Goal: Use online tool/utility: Utilize a website feature to perform a specific function

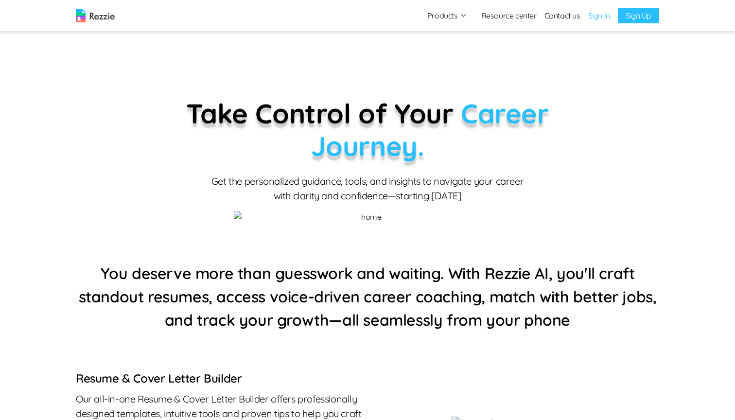
click at [596, 15] on link "Sign In" at bounding box center [599, 16] width 22 height 12
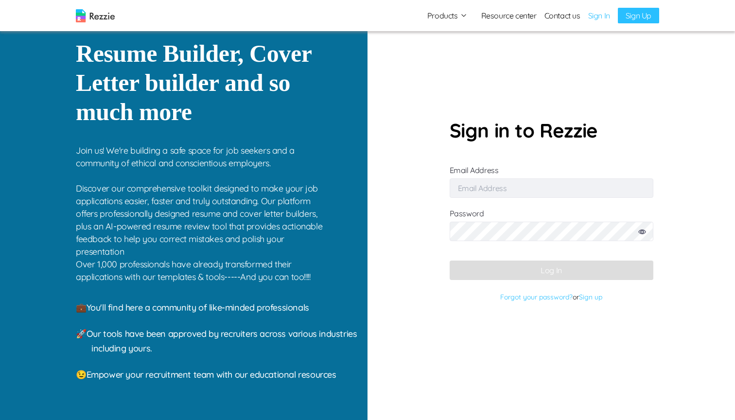
click at [507, 189] on input "Email Address" at bounding box center [551, 187] width 204 height 19
type input "simisophs+11@gmail.com"
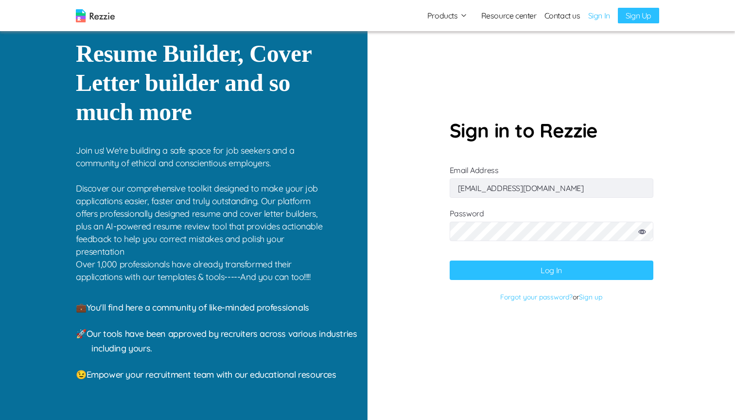
click at [550, 268] on button "Log In" at bounding box center [551, 269] width 204 height 19
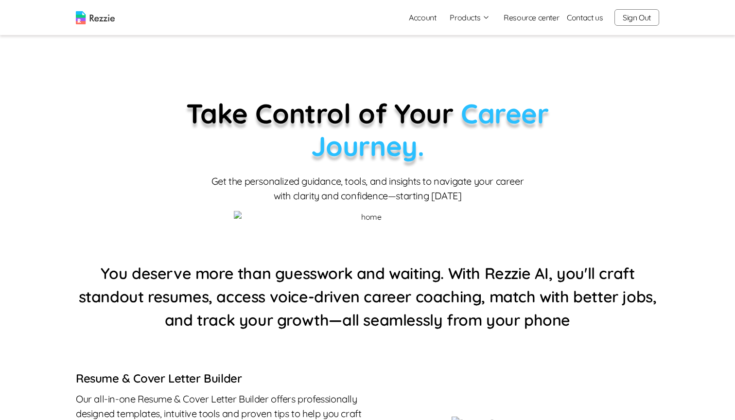
click at [482, 20] on icon "button" at bounding box center [486, 18] width 8 height 8
click at [466, 74] on link "AI Career Coach" at bounding box center [480, 75] width 119 height 19
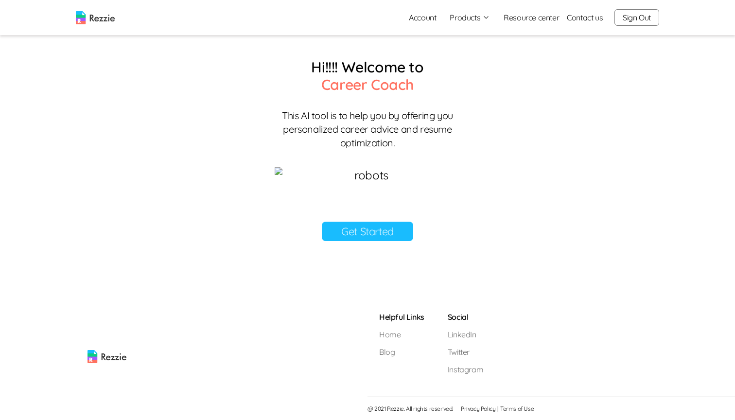
click at [469, 18] on button "Products" at bounding box center [469, 18] width 40 height 12
click at [451, 59] on link "AI Resume Review" at bounding box center [480, 55] width 119 height 19
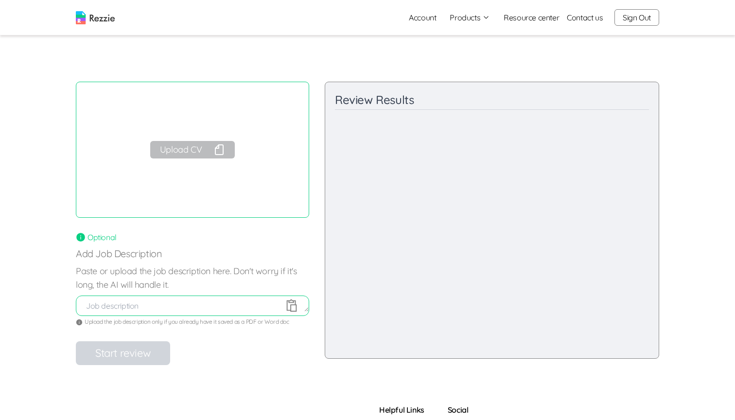
click at [195, 155] on button "Upload CV" at bounding box center [192, 149] width 85 height 17
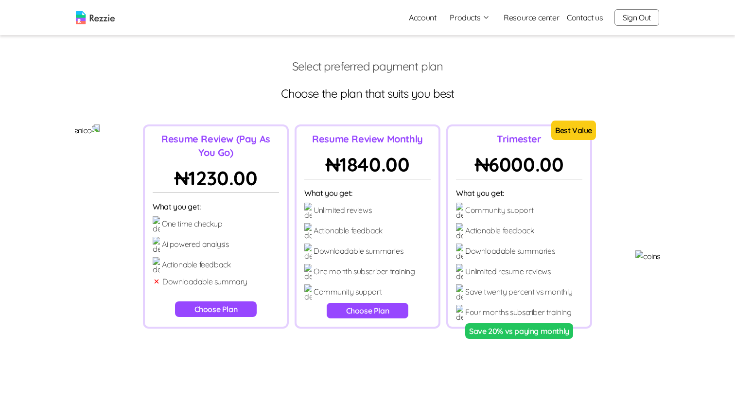
click at [361, 312] on button "Choose Plan" at bounding box center [368, 311] width 82 height 16
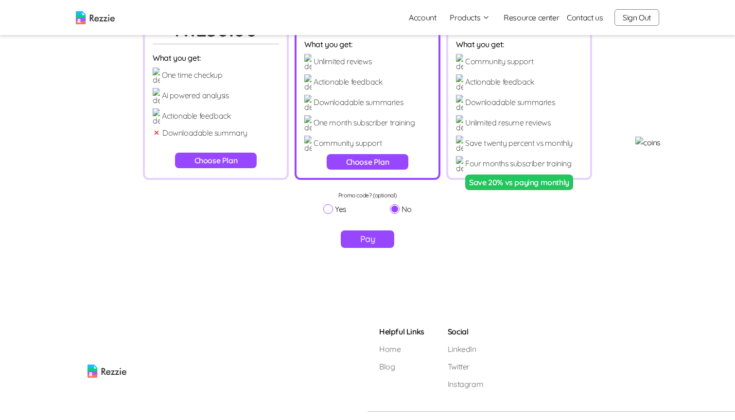
scroll to position [163, 0]
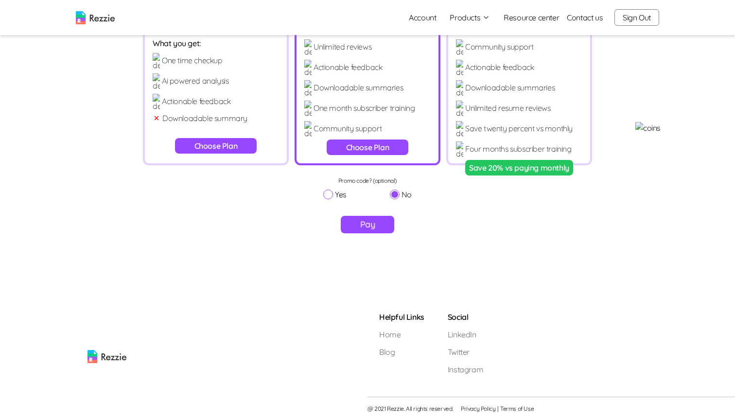
click at [355, 218] on button "Pay" at bounding box center [368, 224] width 54 height 17
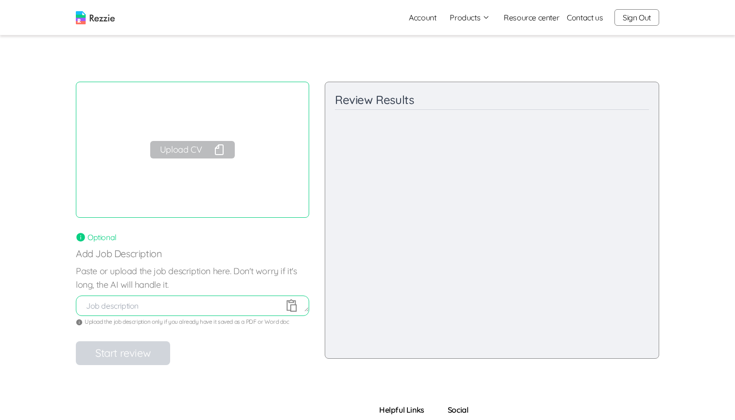
click at [178, 154] on button "Upload CV" at bounding box center [192, 149] width 85 height 17
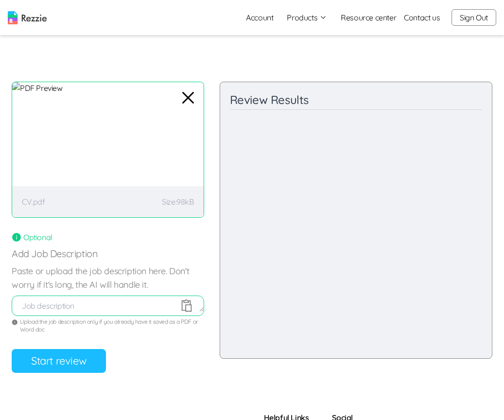
click at [310, 16] on button "Products" at bounding box center [307, 18] width 40 height 12
click at [313, 78] on link "AI Career Coach" at bounding box center [317, 75] width 119 height 19
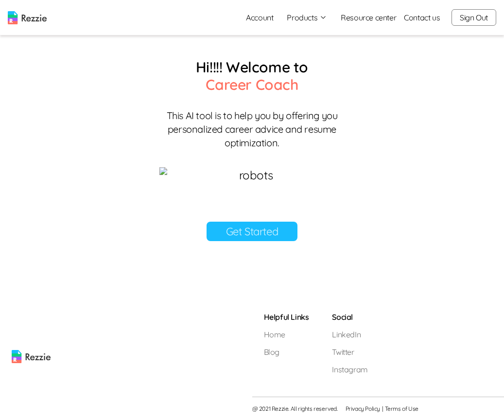
click at [238, 241] on link "Get Started" at bounding box center [252, 231] width 91 height 19
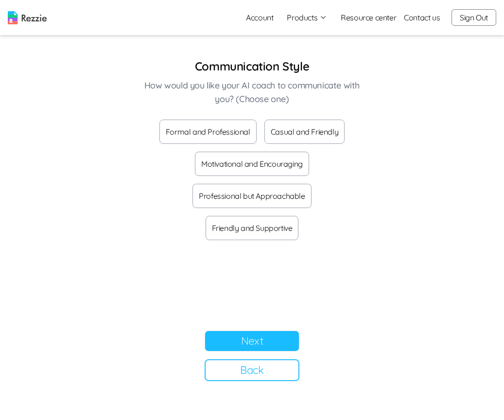
click at [222, 132] on button "Formal and Professional" at bounding box center [207, 132] width 97 height 24
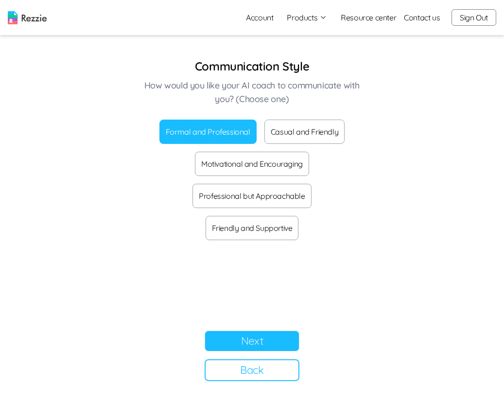
click at [264, 340] on button "Next" at bounding box center [252, 340] width 95 height 21
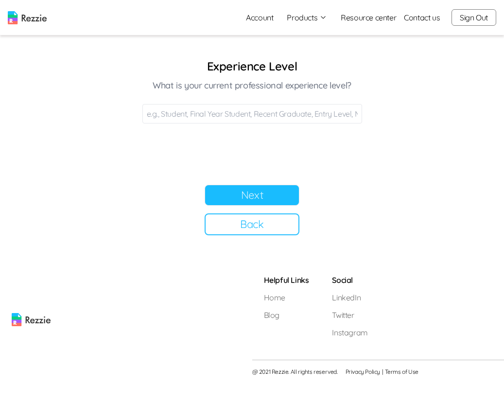
click at [230, 109] on input at bounding box center [252, 113] width 220 height 19
type input "Final year"
click at [244, 198] on button "Next" at bounding box center [252, 195] width 95 height 21
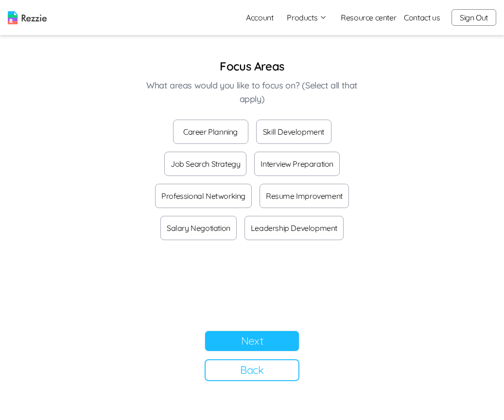
click at [208, 133] on button "Career Planning" at bounding box center [210, 132] width 75 height 24
click at [276, 337] on button "Next" at bounding box center [252, 340] width 95 height 21
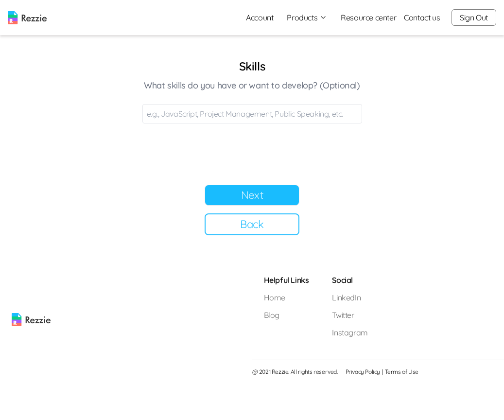
click at [244, 117] on input at bounding box center [252, 113] width 220 height 19
type input "Java"
click at [266, 201] on button "Next" at bounding box center [252, 195] width 95 height 21
click at [206, 109] on input at bounding box center [252, 113] width 220 height 19
type input "Software engineer, product management"
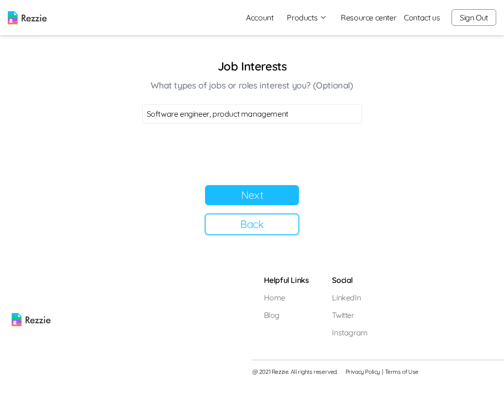
click at [267, 195] on button "Next" at bounding box center [252, 195] width 95 height 21
click at [249, 119] on input at bounding box center [252, 113] width 220 height 19
type input "Switch"
click at [238, 198] on button "Next" at bounding box center [252, 195] width 95 height 21
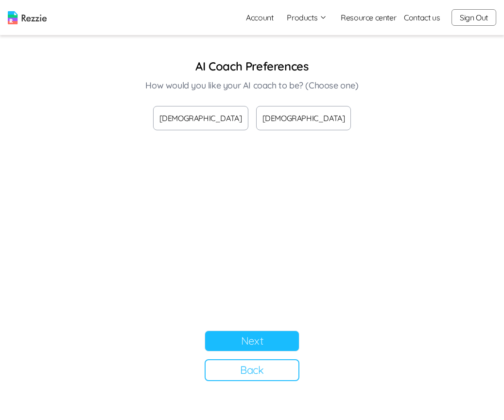
click at [282, 111] on button "[DEMOGRAPHIC_DATA]" at bounding box center [303, 118] width 95 height 24
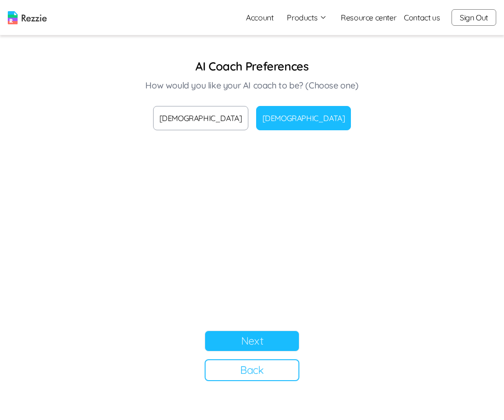
click at [247, 335] on button "Next" at bounding box center [252, 340] width 95 height 21
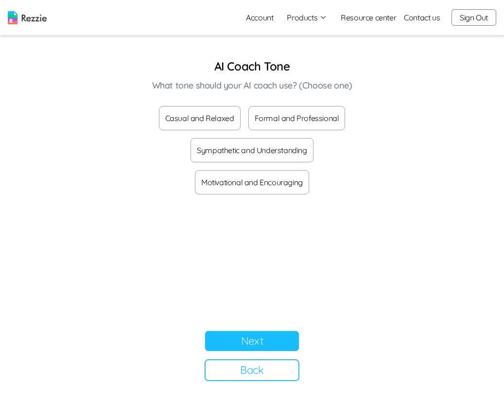
click at [225, 120] on button "Casual and Relaxed" at bounding box center [200, 118] width 82 height 24
click at [261, 336] on button "Next" at bounding box center [252, 340] width 95 height 21
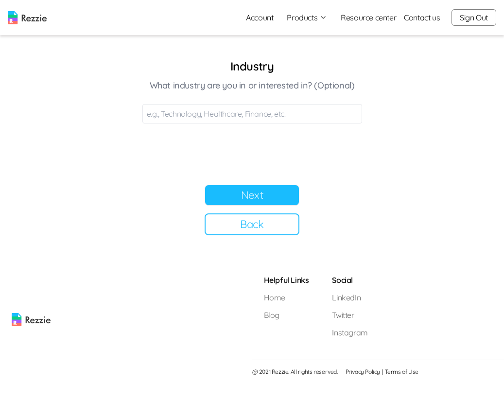
click at [258, 118] on input at bounding box center [252, 113] width 220 height 19
type input "Tech"
click at [275, 197] on button "Next" at bounding box center [252, 195] width 95 height 21
